Goal: Transaction & Acquisition: Obtain resource

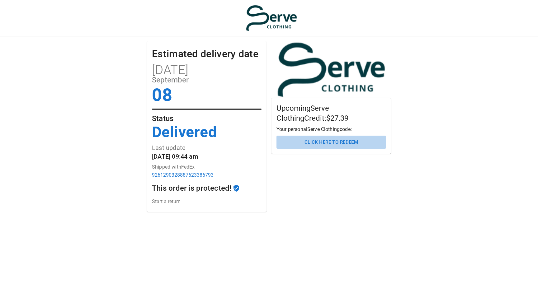
click at [327, 142] on button "Click here to redeem" at bounding box center [331, 142] width 110 height 13
click at [329, 143] on button "Click here to redeem" at bounding box center [331, 142] width 110 height 13
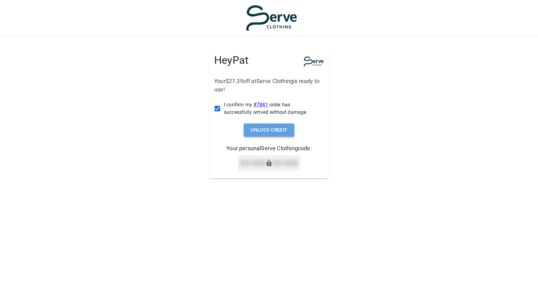
click at [265, 131] on button "Unlock Credit" at bounding box center [269, 130] width 50 height 13
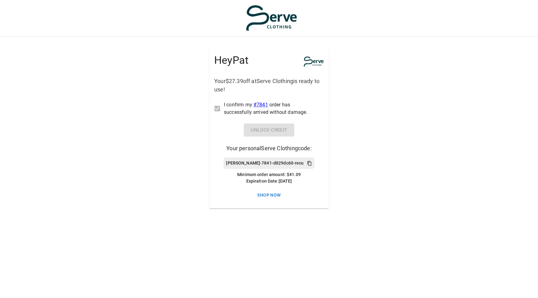
click at [307, 164] on icon at bounding box center [309, 163] width 5 height 5
